Goal: Information Seeking & Learning: Learn about a topic

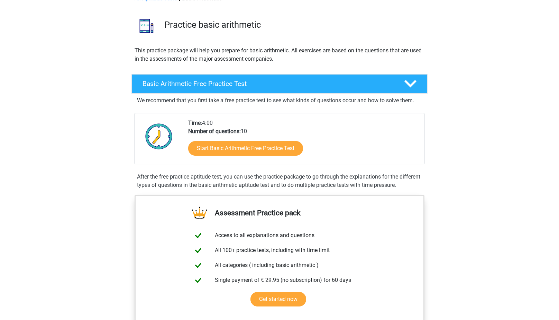
scroll to position [50, 0]
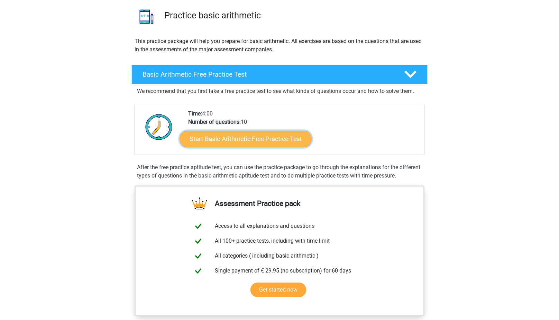
click at [281, 137] on link "Start Basic Arithmetic Free Practice Test" at bounding box center [246, 138] width 132 height 17
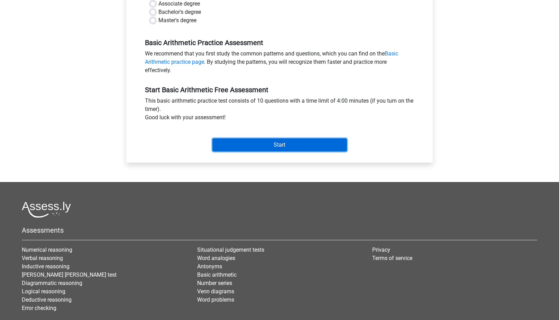
click at [305, 139] on input "Start" at bounding box center [280, 144] width 135 height 13
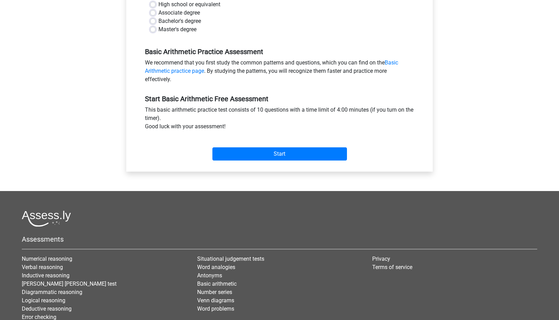
click at [241, 46] on div "Basic Arithmetic Practice Assessment We recommend that you first study the comm…" at bounding box center [280, 62] width 280 height 47
click at [242, 47] on h5 "Basic Arithmetic Practice Assessment" at bounding box center [279, 51] width 269 height 8
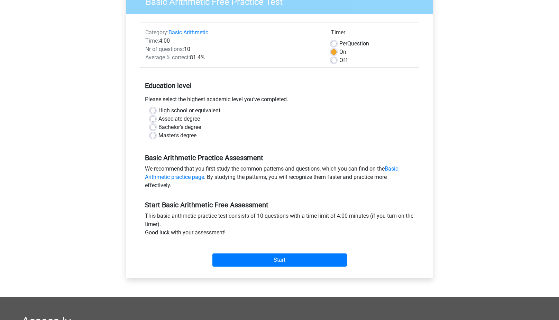
scroll to position [58, 0]
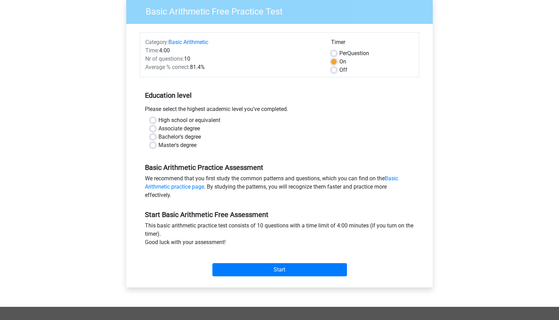
click at [159, 120] on label "High school or equivalent" at bounding box center [190, 120] width 62 height 8
click at [153, 120] on input "High school or equivalent" at bounding box center [153, 119] width 6 height 7
radio input "true"
click at [159, 128] on label "Associate degree" at bounding box center [180, 128] width 42 height 8
click at [152, 128] on input "Associate degree" at bounding box center [153, 127] width 6 height 7
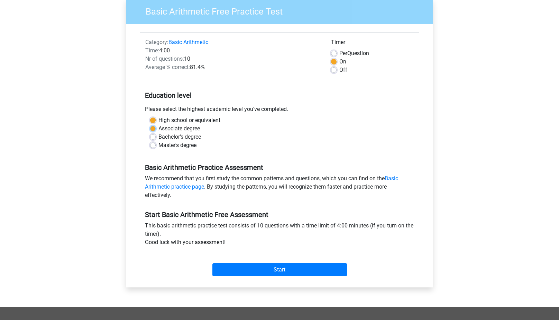
radio input "true"
click at [256, 173] on div "Basic Arithmetic Practice Assessment We recommend that you first study the comm…" at bounding box center [280, 178] width 280 height 47
click at [247, 189] on div "We recommend that you first study the common patterns and questions, which you …" at bounding box center [280, 188] width 280 height 28
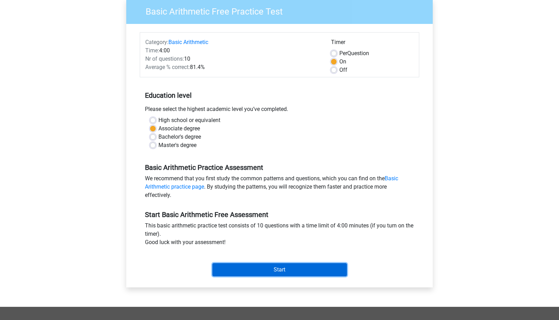
click at [286, 270] on input "Start" at bounding box center [280, 269] width 135 height 13
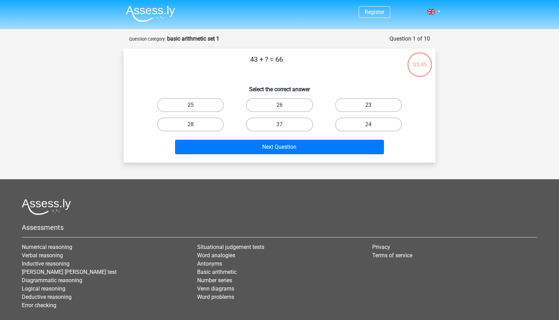
click at [363, 106] on label "23" at bounding box center [368, 105] width 67 height 14
click at [369, 106] on input "23" at bounding box center [371, 107] width 5 height 5
radio input "true"
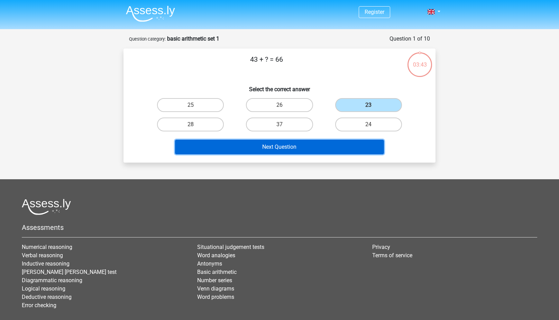
click at [329, 147] on button "Next Question" at bounding box center [279, 147] width 209 height 15
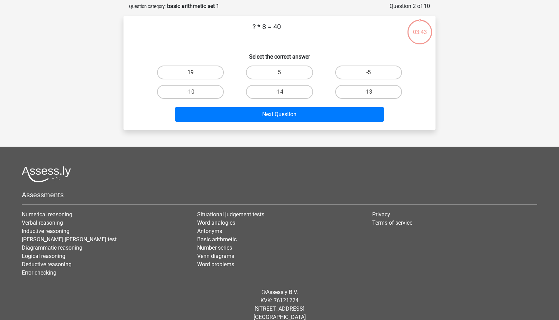
scroll to position [35, 0]
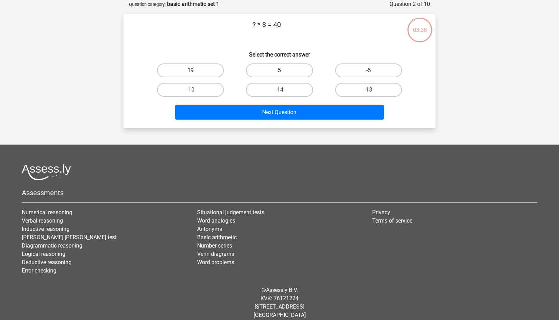
click at [264, 69] on label "5" at bounding box center [279, 70] width 67 height 14
click at [280, 70] on input "5" at bounding box center [282, 72] width 5 height 5
radio input "true"
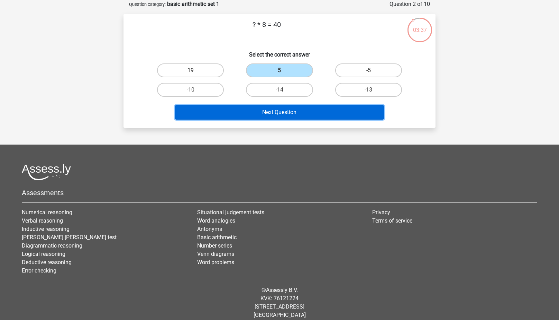
click at [284, 112] on button "Next Question" at bounding box center [279, 112] width 209 height 15
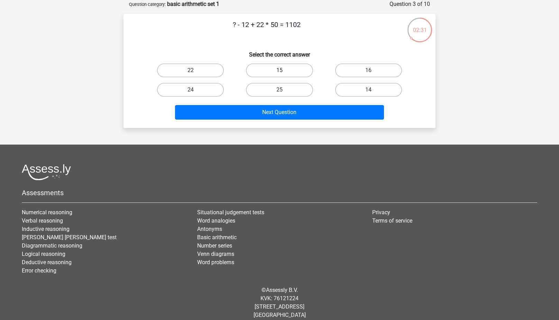
click at [284, 64] on label "15" at bounding box center [279, 70] width 67 height 14
click at [284, 70] on input "15" at bounding box center [282, 72] width 5 height 5
radio input "true"
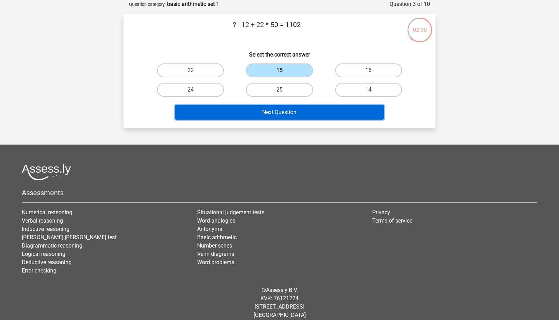
click at [284, 110] on button "Next Question" at bounding box center [279, 112] width 209 height 15
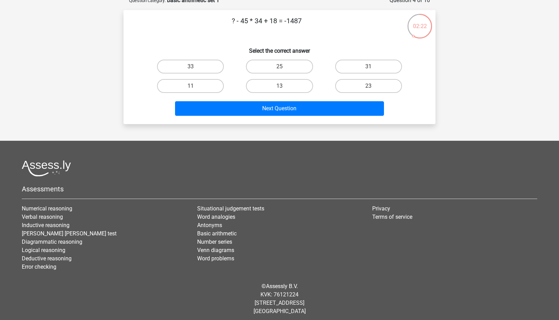
scroll to position [39, 0]
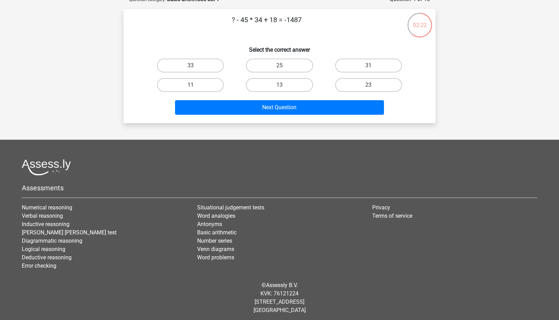
click at [377, 86] on label "23" at bounding box center [368, 85] width 67 height 14
click at [373, 86] on input "23" at bounding box center [371, 87] width 5 height 5
radio input "true"
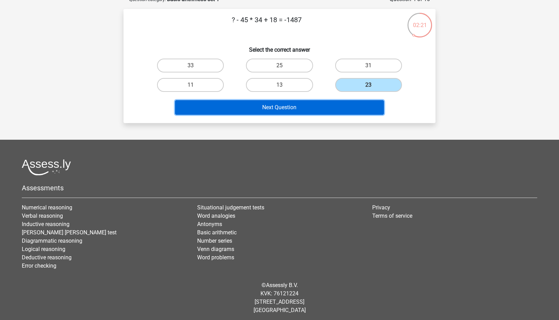
click at [298, 102] on button "Next Question" at bounding box center [279, 107] width 209 height 15
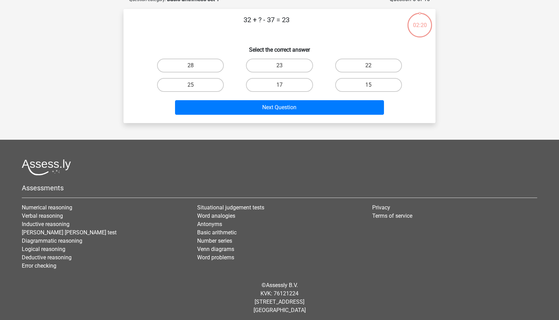
scroll to position [35, 0]
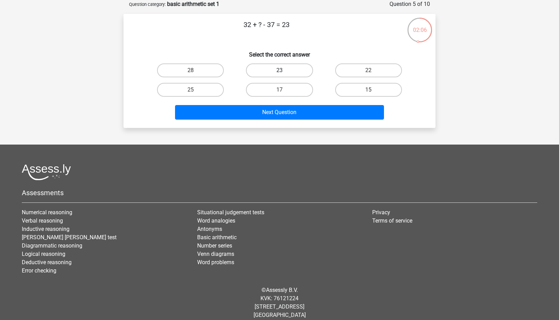
click at [279, 68] on label "23" at bounding box center [279, 70] width 67 height 14
click at [280, 70] on input "23" at bounding box center [282, 72] width 5 height 5
radio input "true"
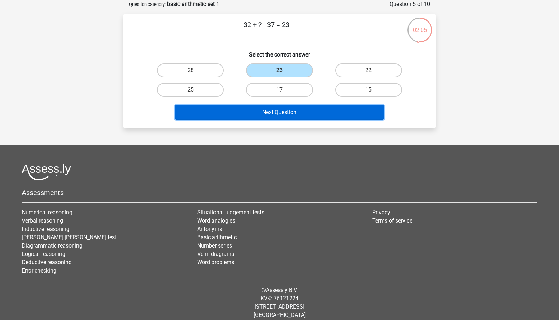
click at [290, 118] on button "Next Question" at bounding box center [279, 112] width 209 height 15
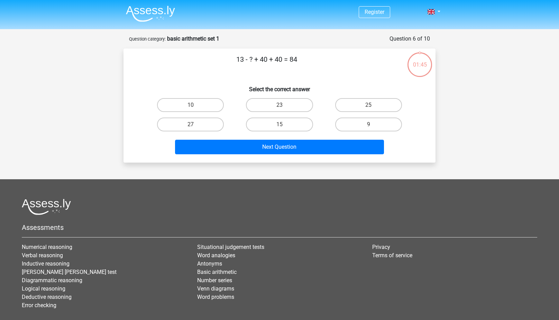
scroll to position [35, 0]
